Goal: Communication & Community: Answer question/provide support

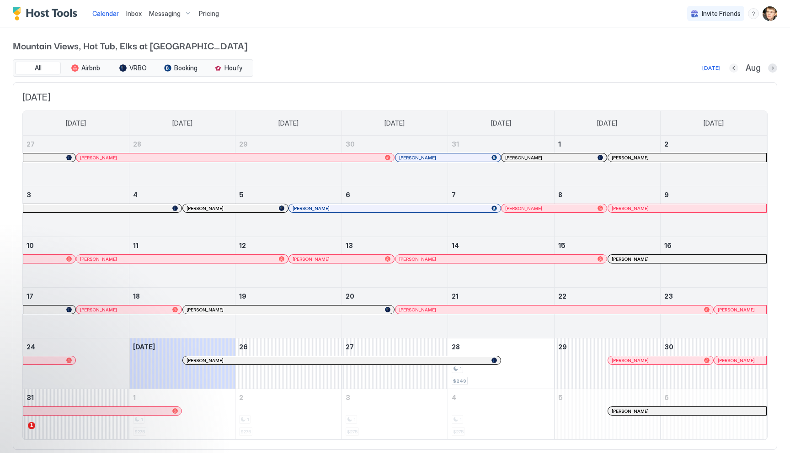
click at [734, 67] on button "Previous month" at bounding box center [733, 68] width 9 height 9
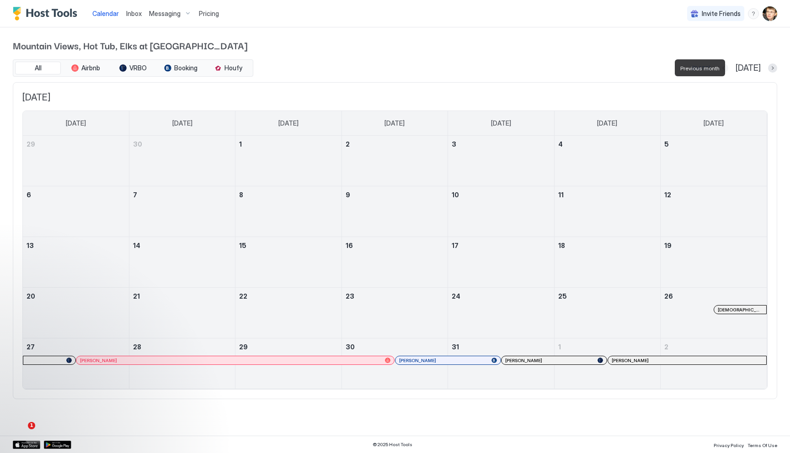
click at [728, 67] on button "Previous month" at bounding box center [723, 68] width 9 height 9
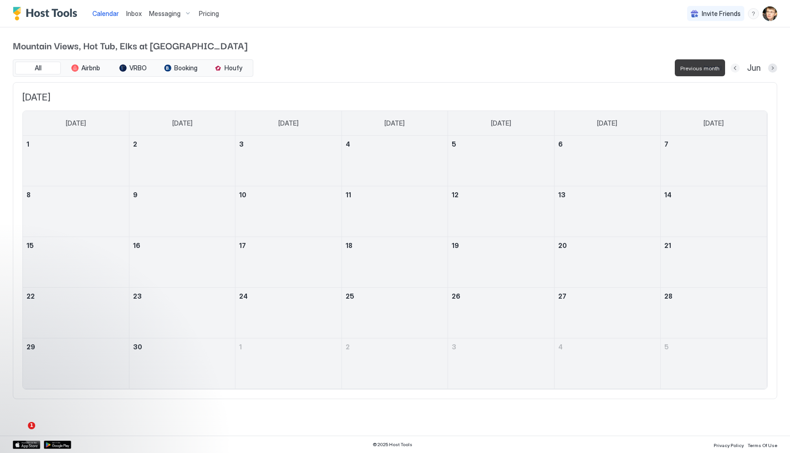
click at [734, 67] on button "Previous month" at bounding box center [734, 68] width 9 height 9
click at [734, 67] on button "Previous month" at bounding box center [732, 68] width 9 height 9
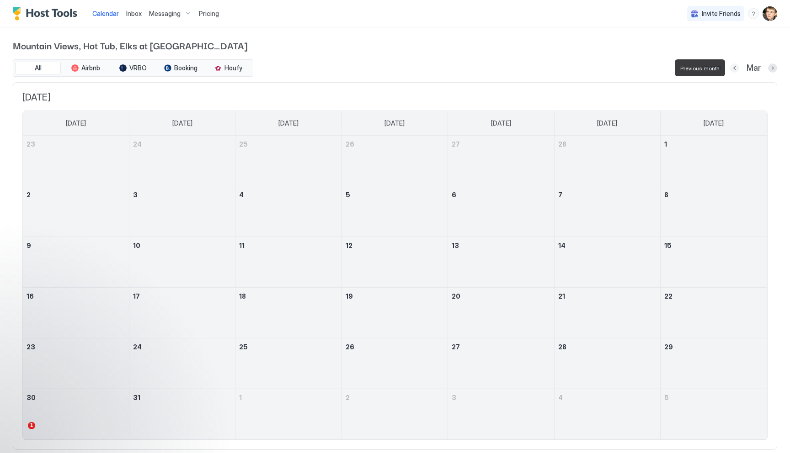
click at [734, 67] on button "Previous month" at bounding box center [734, 68] width 9 height 9
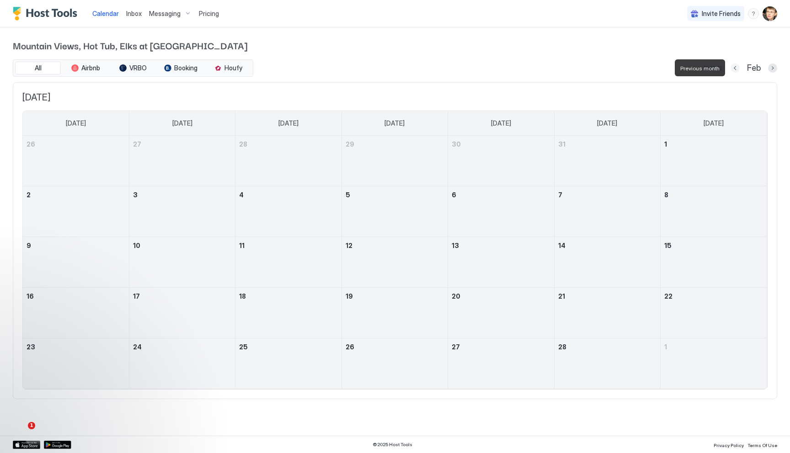
click at [734, 67] on button "Previous month" at bounding box center [734, 68] width 9 height 9
click at [734, 67] on button "Previous month" at bounding box center [733, 68] width 9 height 9
click at [734, 67] on button "Previous month" at bounding box center [734, 68] width 9 height 9
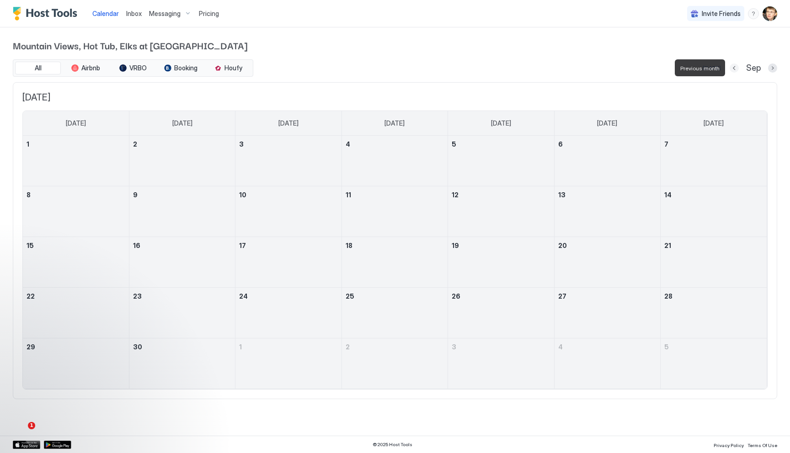
click at [734, 67] on button "Previous month" at bounding box center [733, 68] width 9 height 9
click at [728, 67] on button "Previous month" at bounding box center [723, 68] width 9 height 9
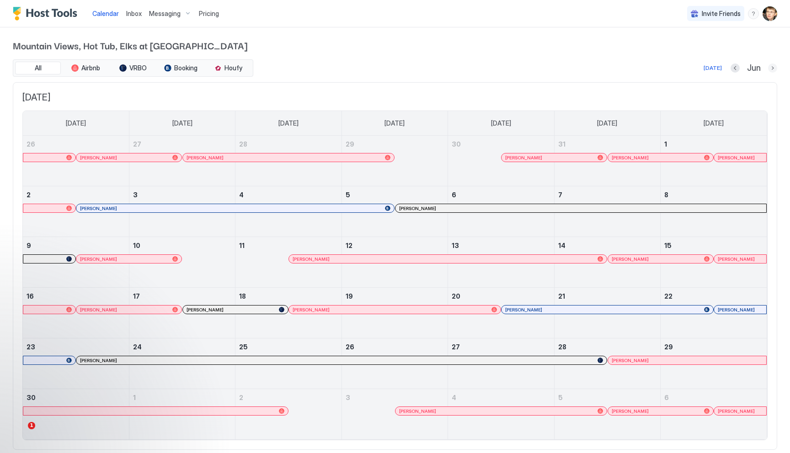
click at [771, 71] on button "Next month" at bounding box center [772, 68] width 9 height 9
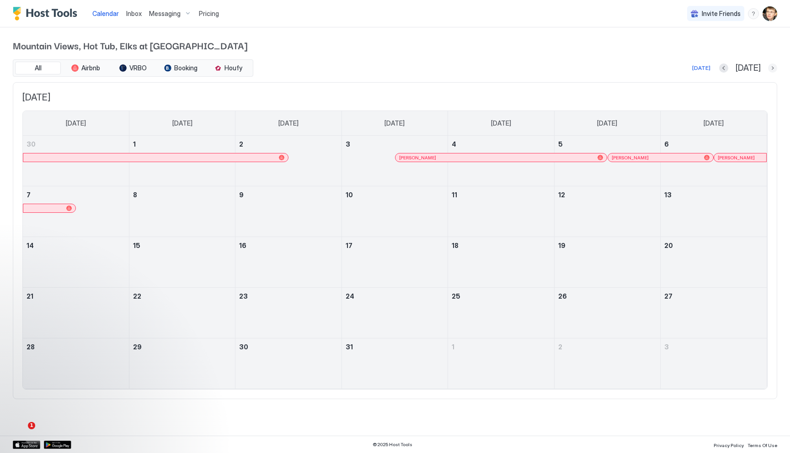
click at [771, 71] on button "Next month" at bounding box center [772, 68] width 9 height 9
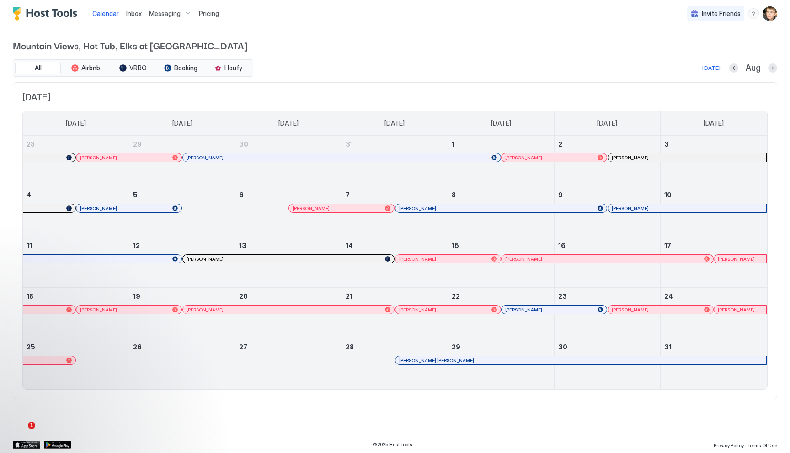
click at [485, 362] on div at bounding box center [484, 360] width 7 height 7
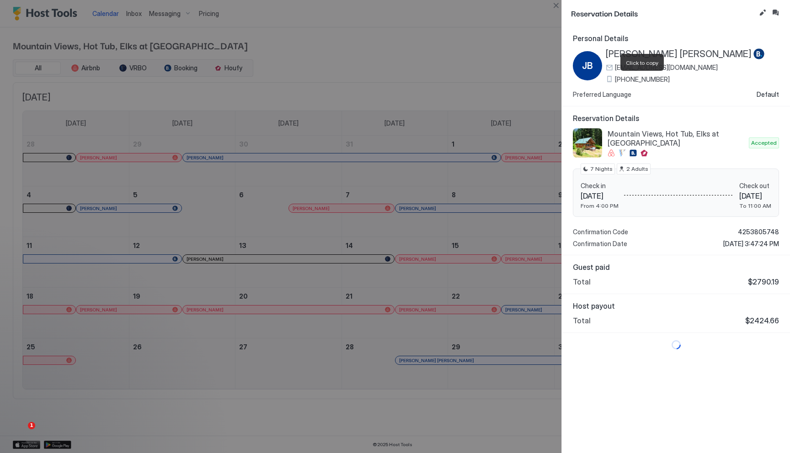
drag, startPoint x: 667, startPoint y: 78, endPoint x: 616, endPoint y: 79, distance: 51.2
click at [616, 79] on div "+1 (425) 214-3744" at bounding box center [685, 79] width 159 height 8
copy span "+1 (425) 214-3744"
click at [297, 42] on div at bounding box center [395, 226] width 790 height 453
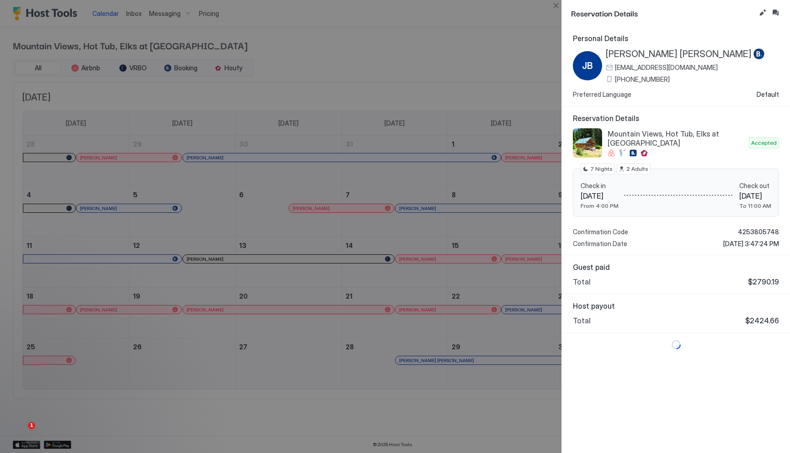
click at [297, 42] on div at bounding box center [395, 226] width 790 height 453
click at [555, 3] on button "Close" at bounding box center [555, 5] width 11 height 11
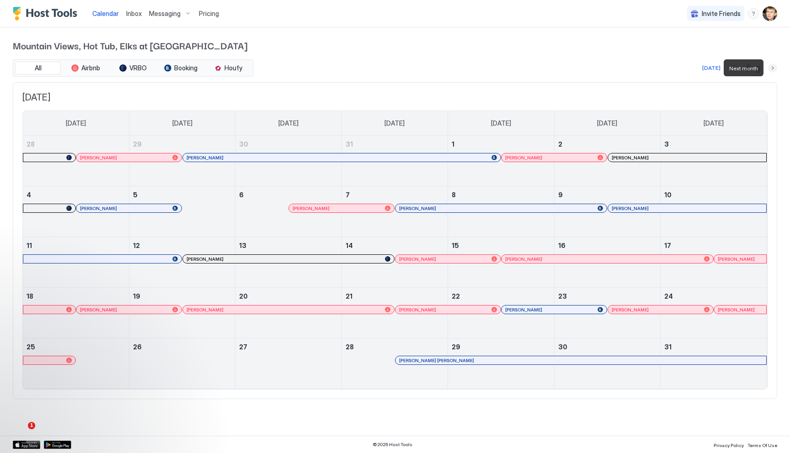
click at [769, 65] on button "Next month" at bounding box center [772, 68] width 9 height 9
click at [771, 68] on button "Next month" at bounding box center [772, 68] width 9 height 9
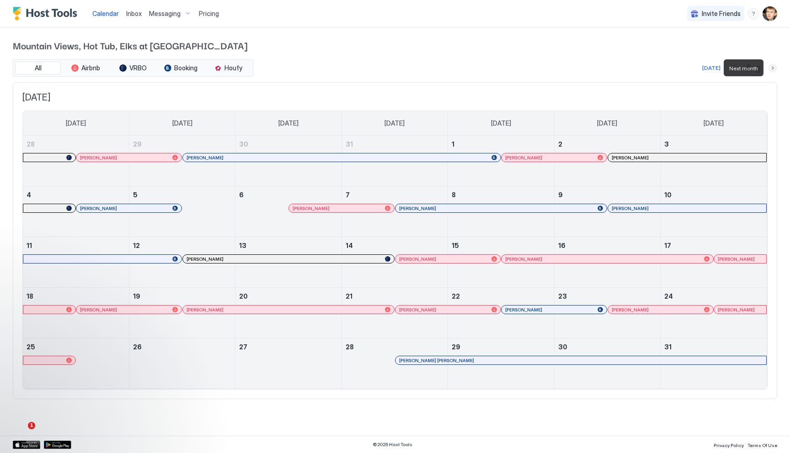
click at [638, 34] on div "Mountain Views, Hot Tub, Elks at Mount Rainier All Airbnb VRBO Booking Houfy To…" at bounding box center [395, 218] width 764 height 383
click at [767, 66] on div "Aug" at bounding box center [753, 68] width 48 height 11
click at [568, 48] on span "Mountain Views, Hot Tub, Elks at [GEOGRAPHIC_DATA]" at bounding box center [395, 45] width 764 height 14
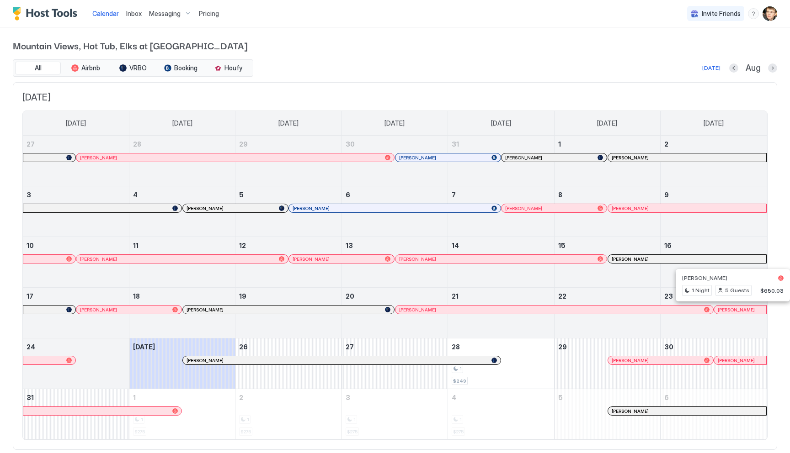
click at [732, 307] on div at bounding box center [731, 309] width 7 height 7
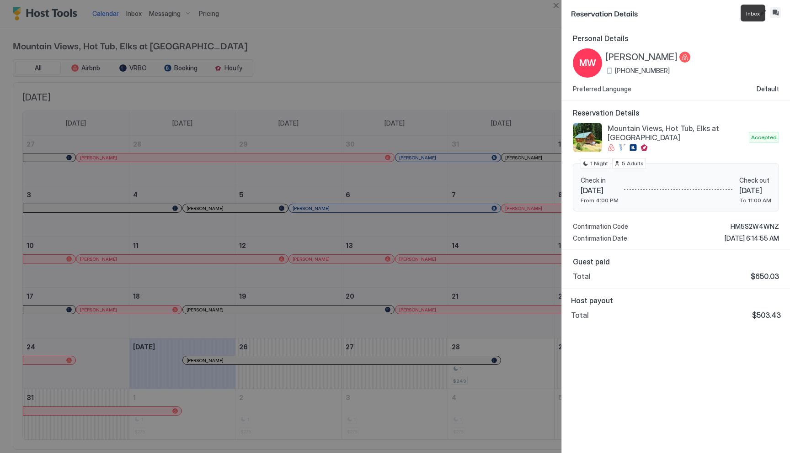
click at [778, 11] on button "Inbox" at bounding box center [775, 12] width 11 height 11
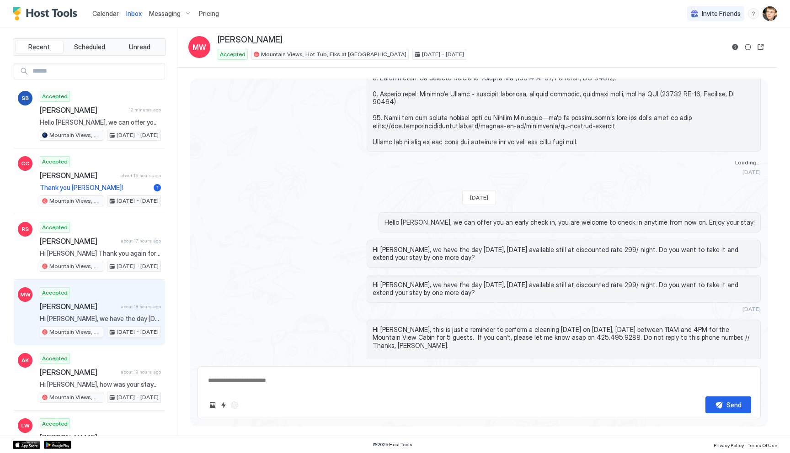
scroll to position [1114, 0]
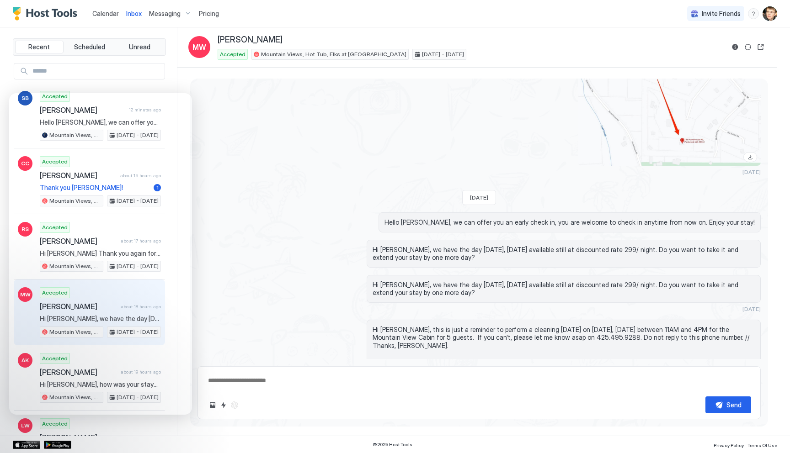
click at [231, 240] on div "Hi [PERSON_NAME], we have the day [DATE], [DATE] available still at discounted …" at bounding box center [478, 254] width 563 height 28
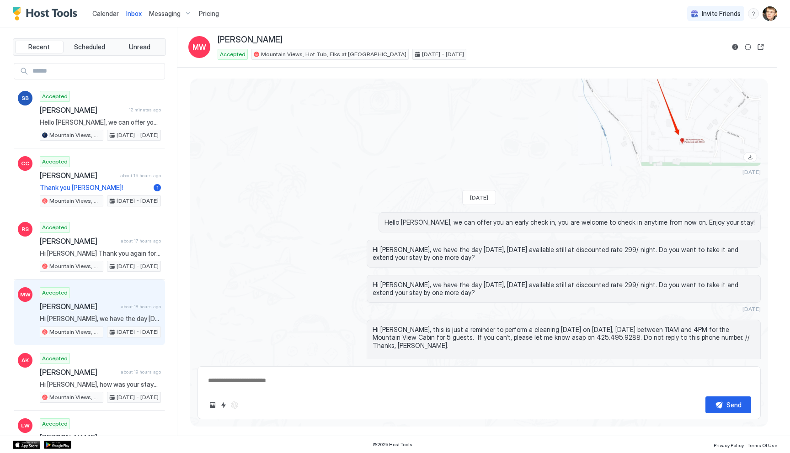
click at [124, 14] on div "Inbox" at bounding box center [133, 13] width 23 height 17
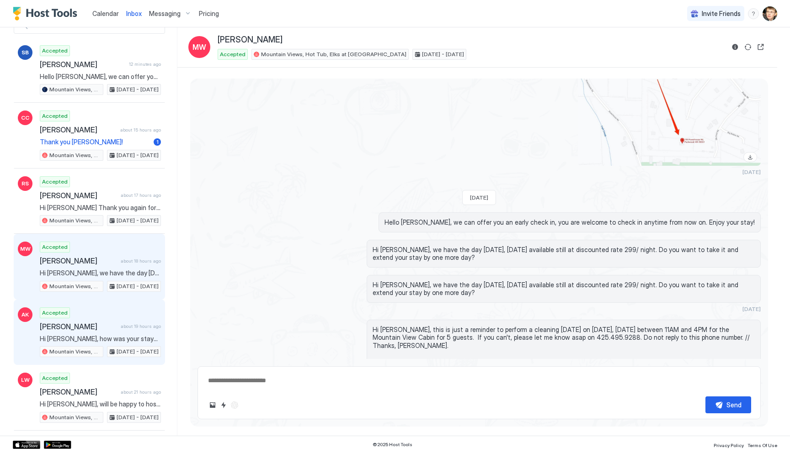
scroll to position [39, 0]
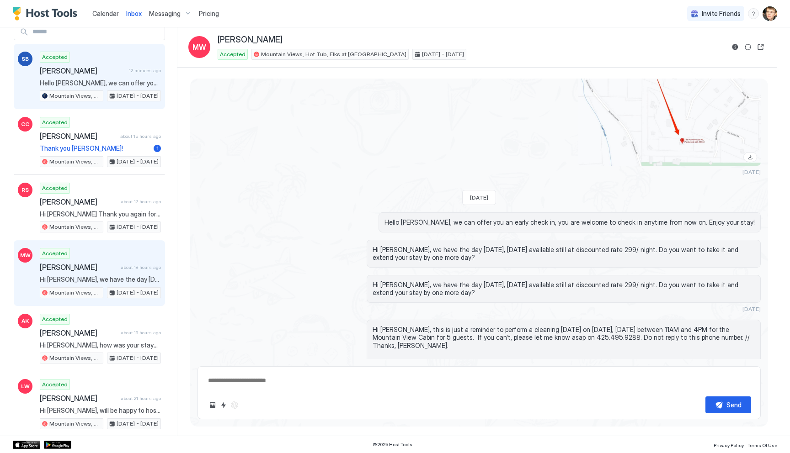
click at [107, 66] on span "[PERSON_NAME]" at bounding box center [82, 70] width 85 height 9
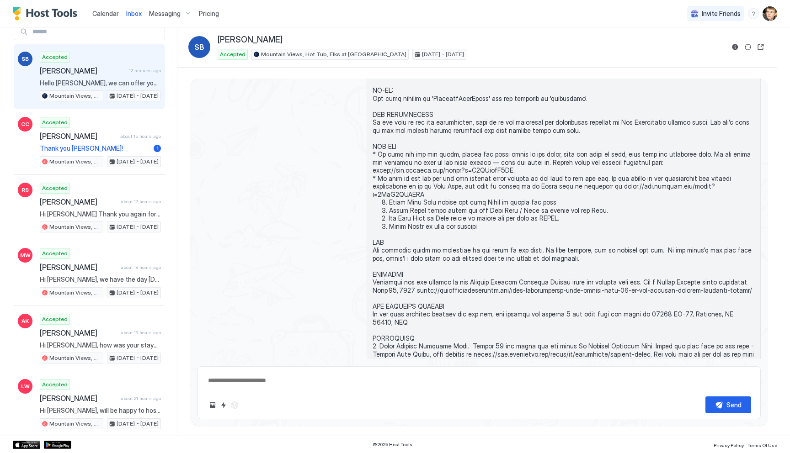
scroll to position [845, 0]
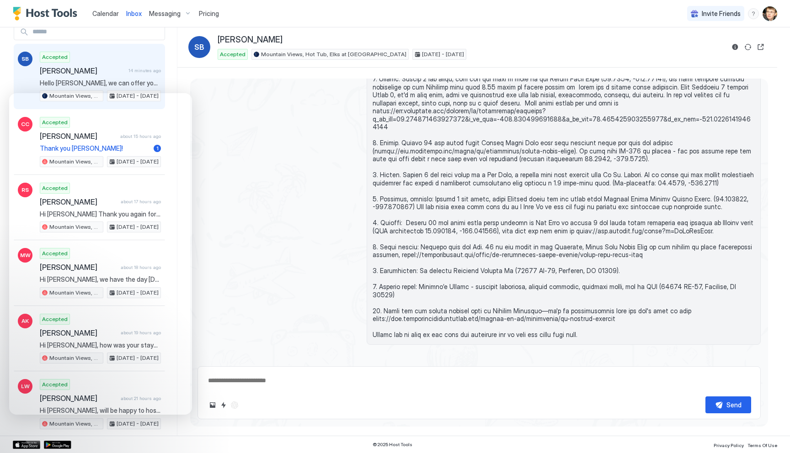
click at [247, 113] on div "about 17 hours ago" at bounding box center [478, 11] width 563 height 973
click at [134, 16] on span "Inbox" at bounding box center [134, 14] width 16 height 8
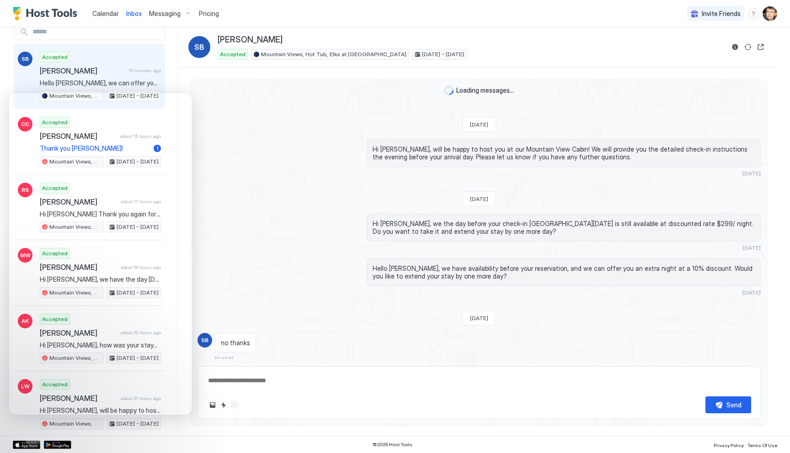
scroll to position [913, 0]
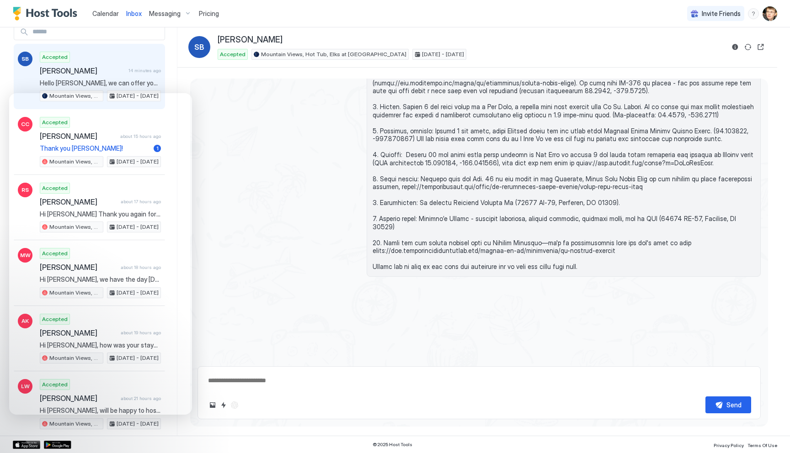
click at [110, 13] on span "Calendar" at bounding box center [105, 14] width 27 height 8
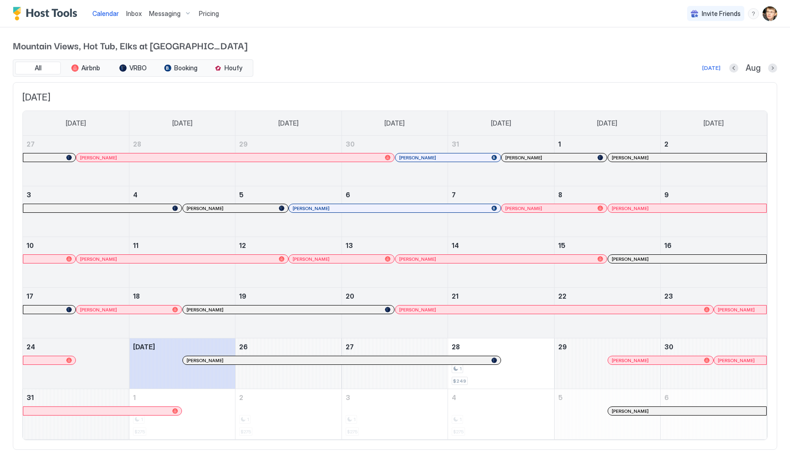
click at [731, 309] on div at bounding box center [730, 309] width 7 height 7
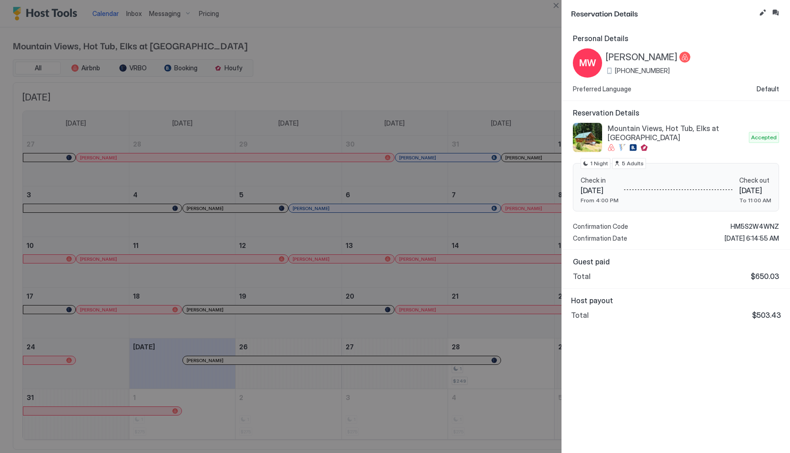
click at [778, 15] on button "Inbox" at bounding box center [775, 12] width 11 height 11
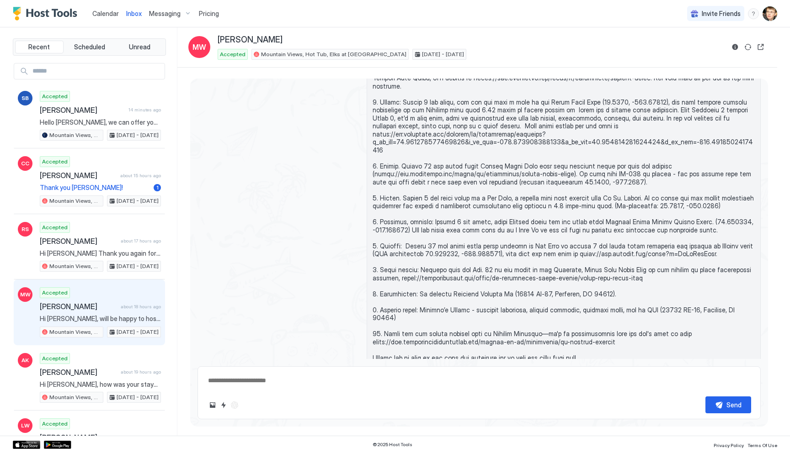
scroll to position [1121, 0]
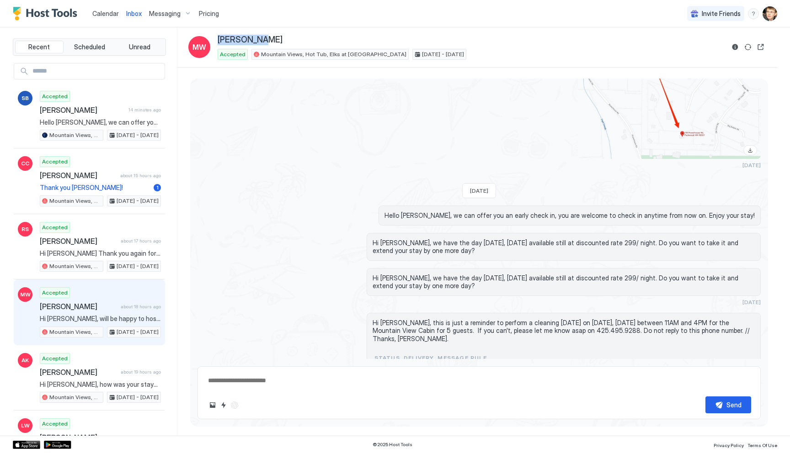
drag, startPoint x: 261, startPoint y: 41, endPoint x: 221, endPoint y: 40, distance: 40.7
click at [221, 40] on span "[PERSON_NAME]" at bounding box center [250, 40] width 65 height 11
copy span "[PERSON_NAME]"
type textarea "*"
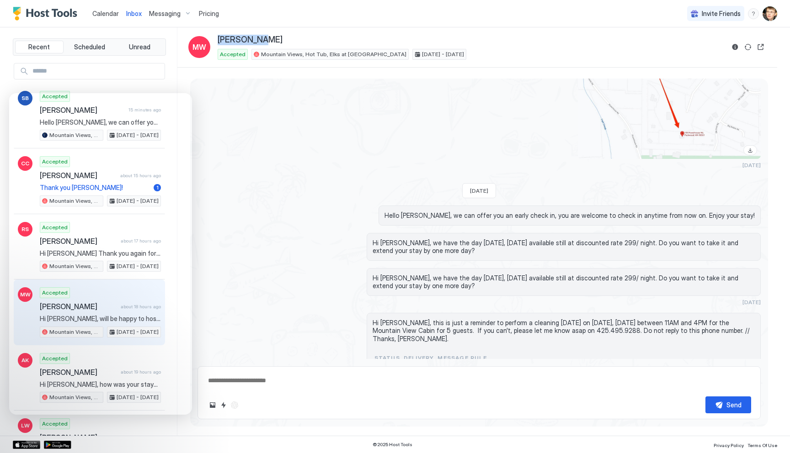
click at [172, 14] on span "Messaging" at bounding box center [165, 14] width 32 height 8
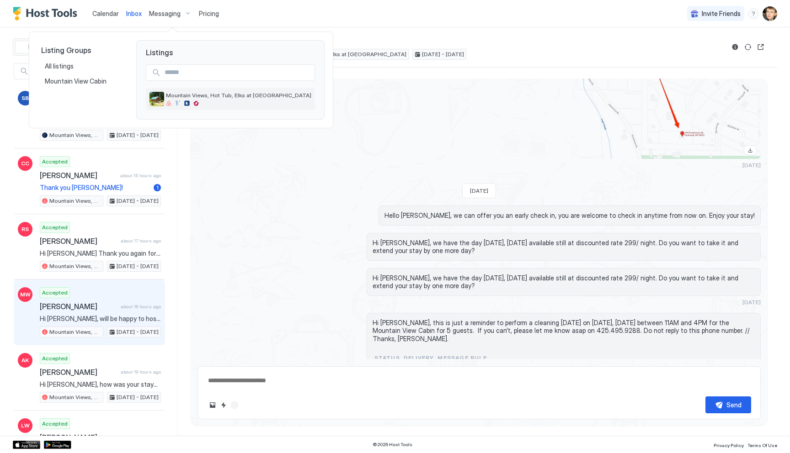
click at [210, 99] on div "Mountain Views, Hot Tub, Elks at [GEOGRAPHIC_DATA]" at bounding box center [238, 99] width 145 height 14
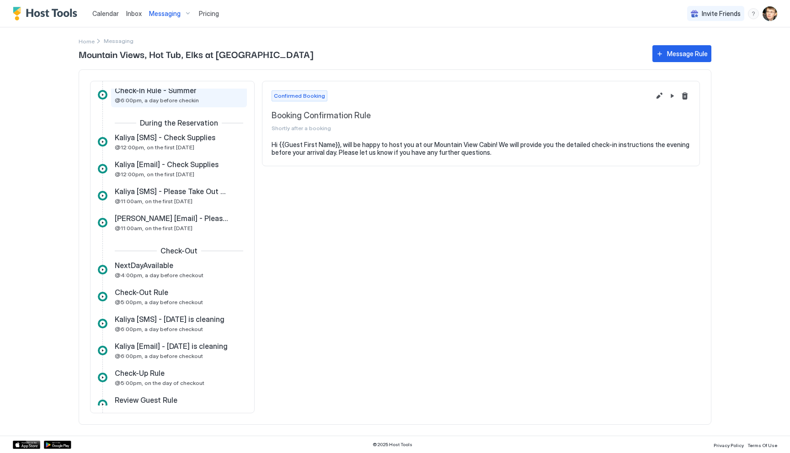
scroll to position [170, 0]
